Goal: Find specific page/section: Find specific page/section

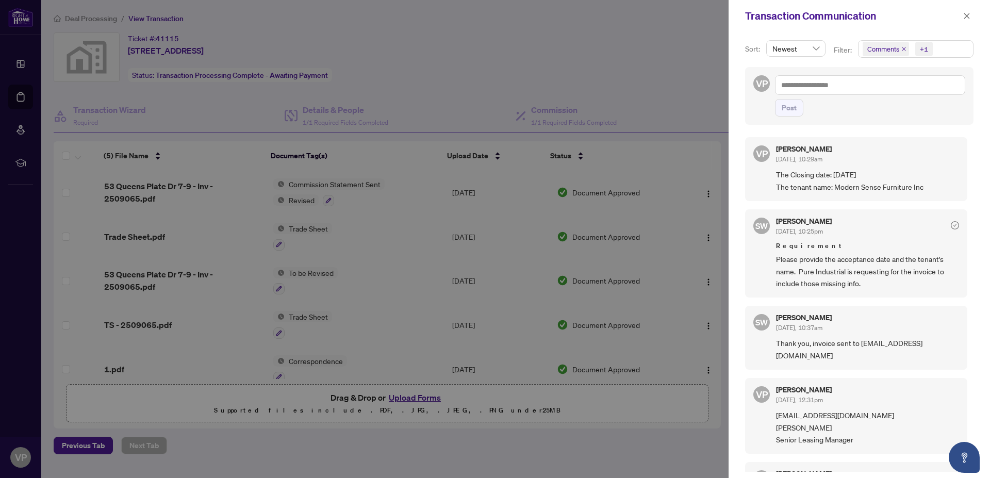
click at [509, 45] on div at bounding box center [495, 239] width 990 height 478
click at [583, 47] on div at bounding box center [495, 239] width 990 height 478
click at [967, 15] on icon "close" at bounding box center [966, 15] width 7 height 7
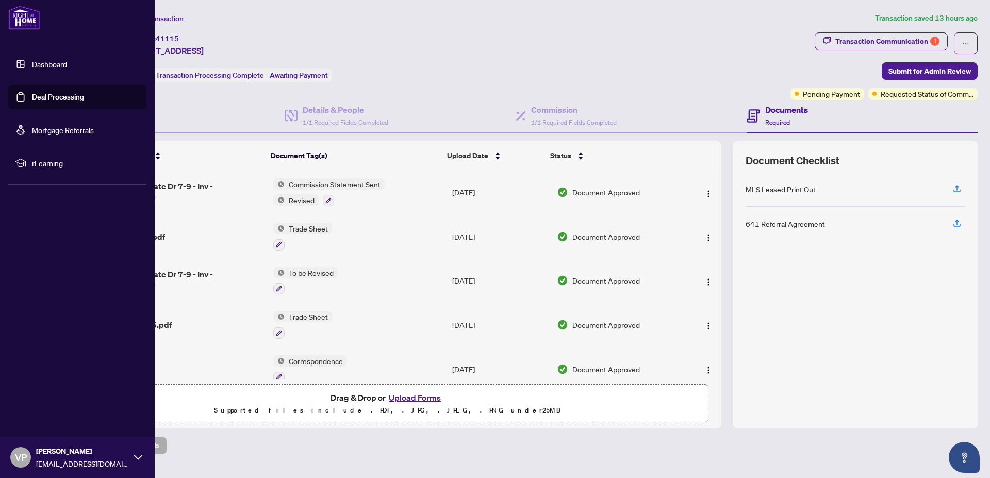
click at [51, 62] on link "Dashboard" at bounding box center [49, 63] width 35 height 9
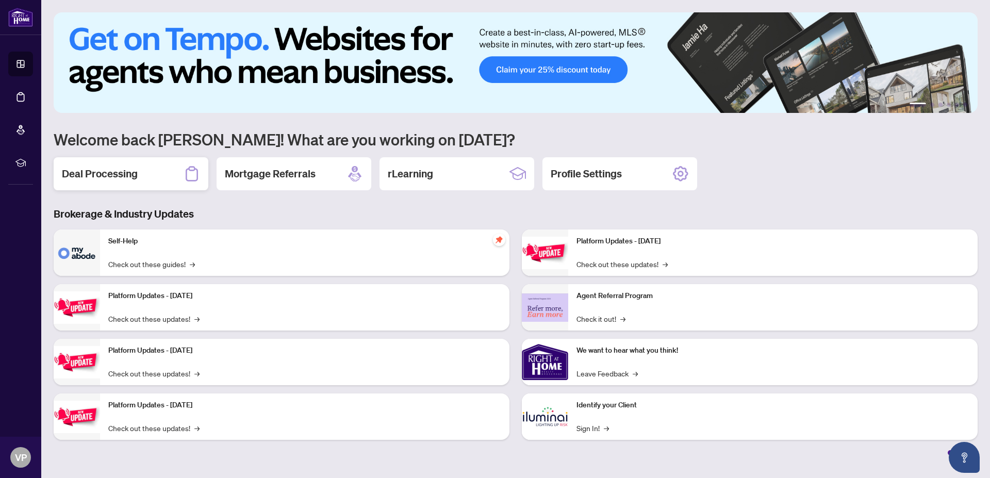
click at [109, 172] on h2 "Deal Processing" at bounding box center [100, 174] width 76 height 14
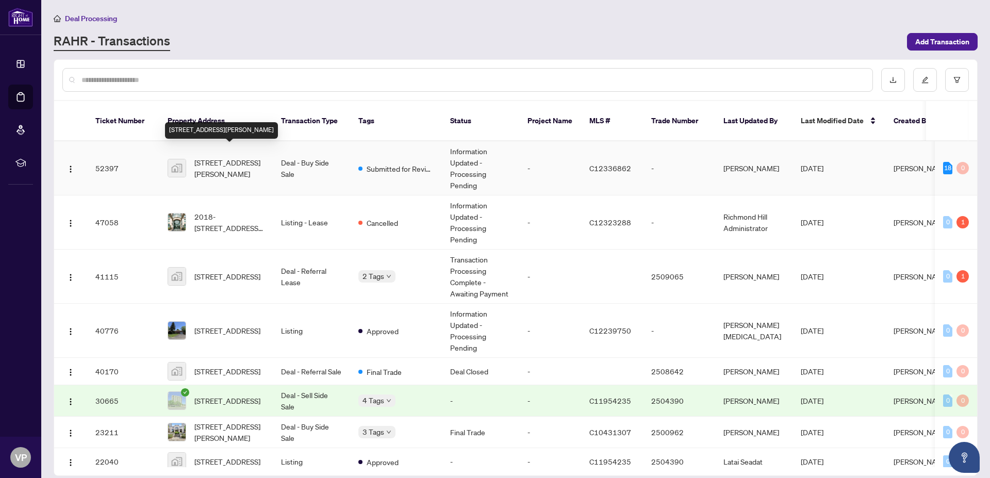
click at [218, 157] on span "[STREET_ADDRESS][PERSON_NAME]" at bounding box center [229, 168] width 70 height 23
